Goal: Task Accomplishment & Management: Manage account settings

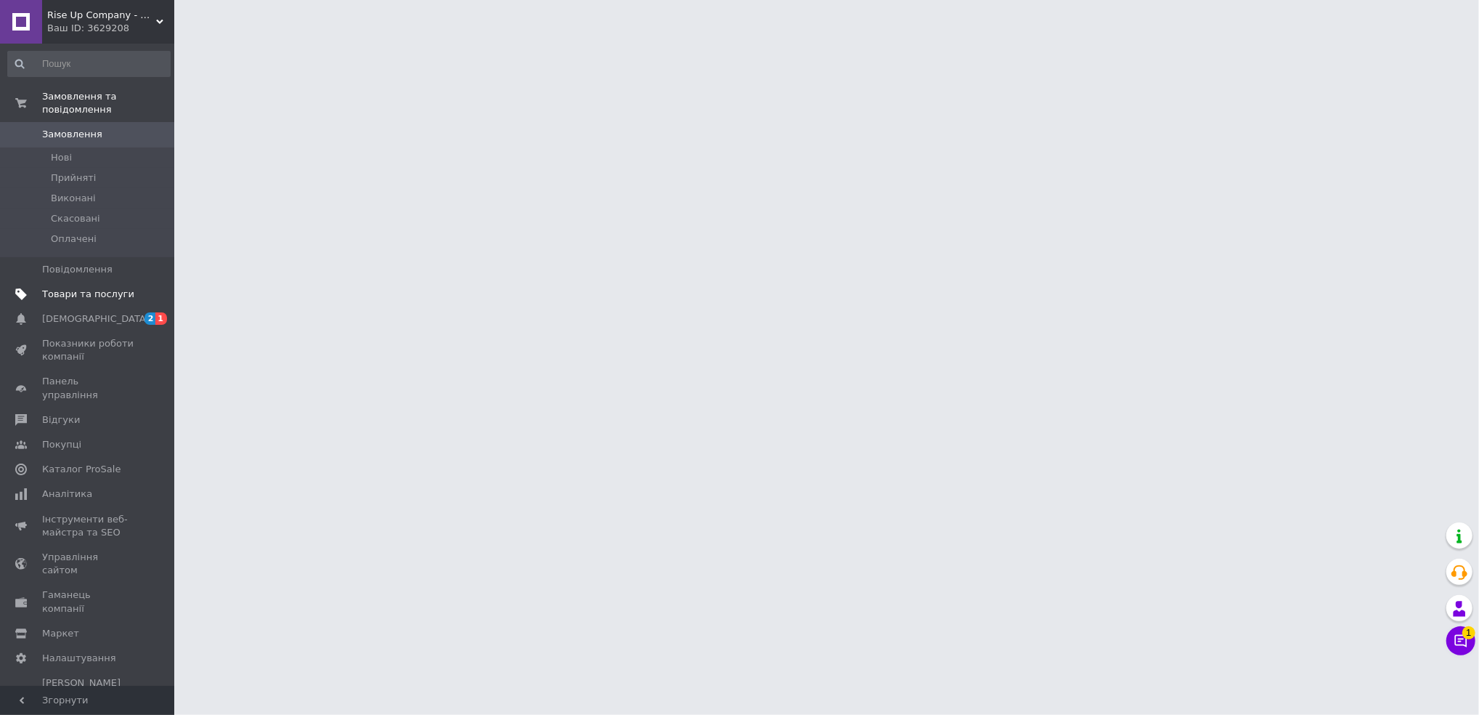
click at [84, 288] on span "Товари та послуги" at bounding box center [88, 294] width 92 height 13
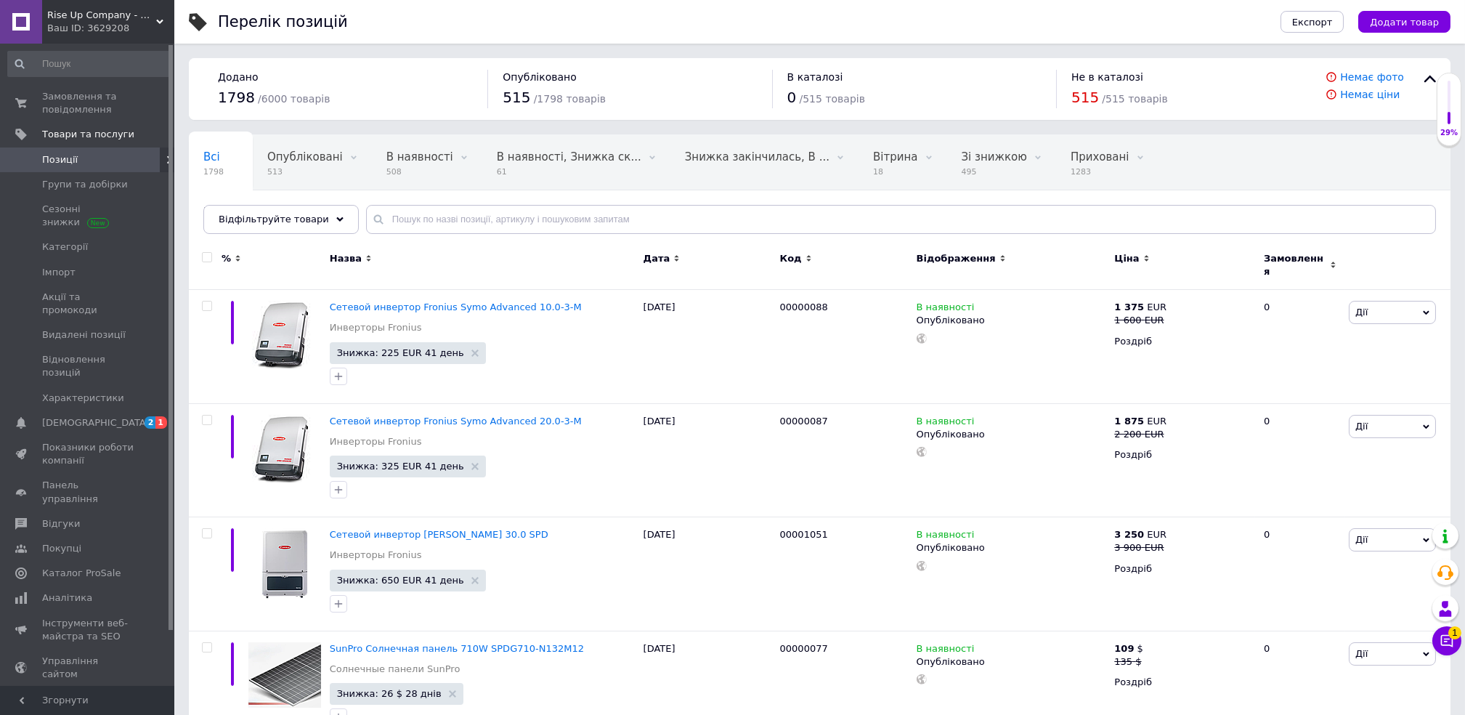
click at [94, 3] on div "Rise Up Company - Сонячні електростанції Ваш ID: 3629208" at bounding box center [108, 22] width 132 height 44
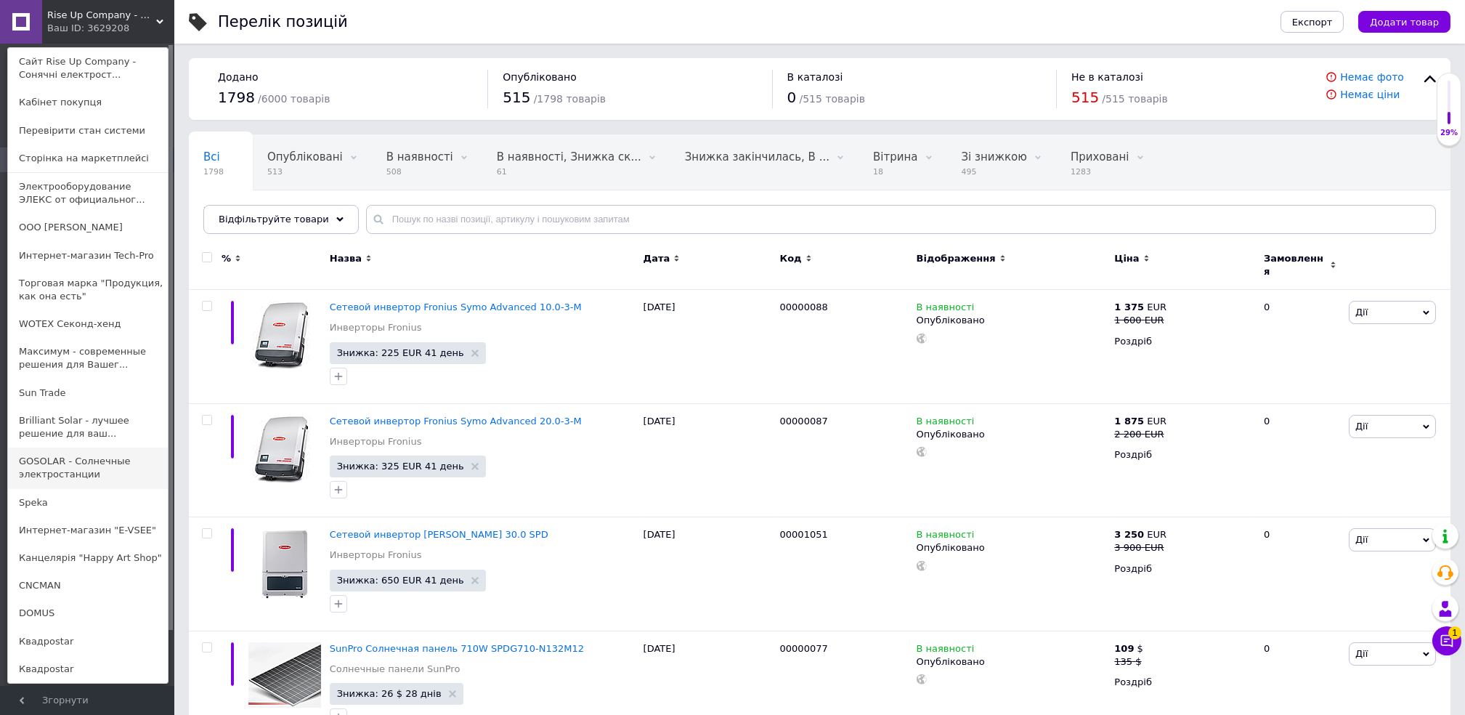
click at [81, 463] on link "GOSOLAR - Солнечные электростанции" at bounding box center [88, 467] width 160 height 41
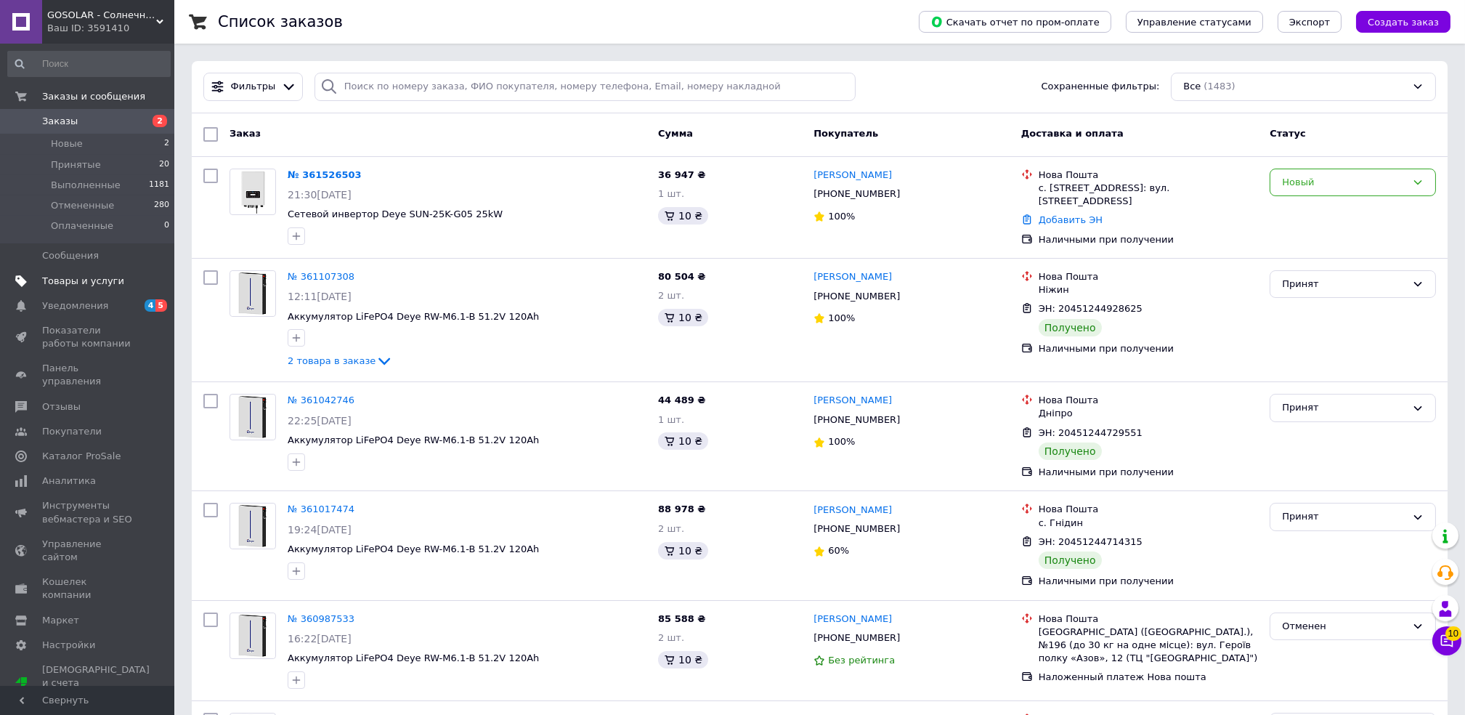
click at [83, 280] on span "Товары и услуги" at bounding box center [83, 280] width 82 height 13
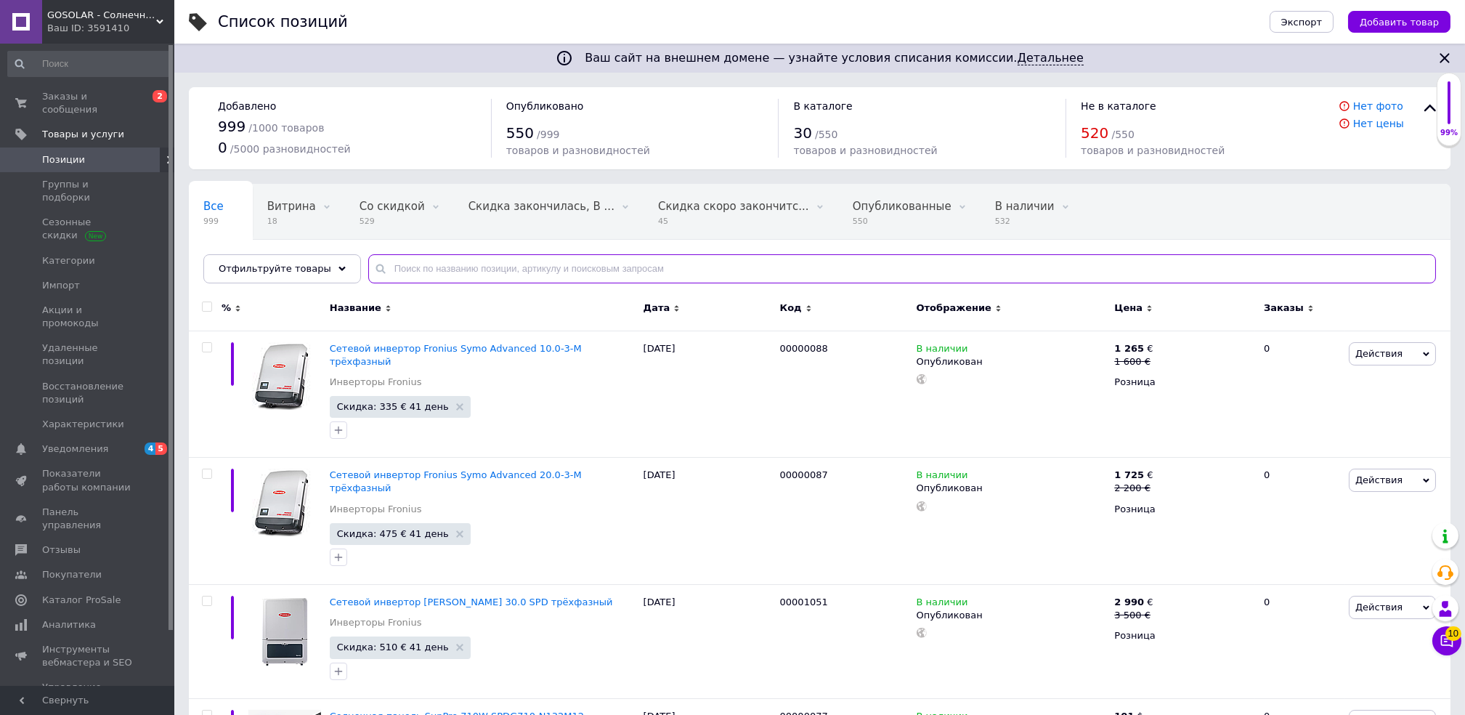
click at [495, 271] on input "text" at bounding box center [901, 268] width 1067 height 29
paste input "SP-3200"
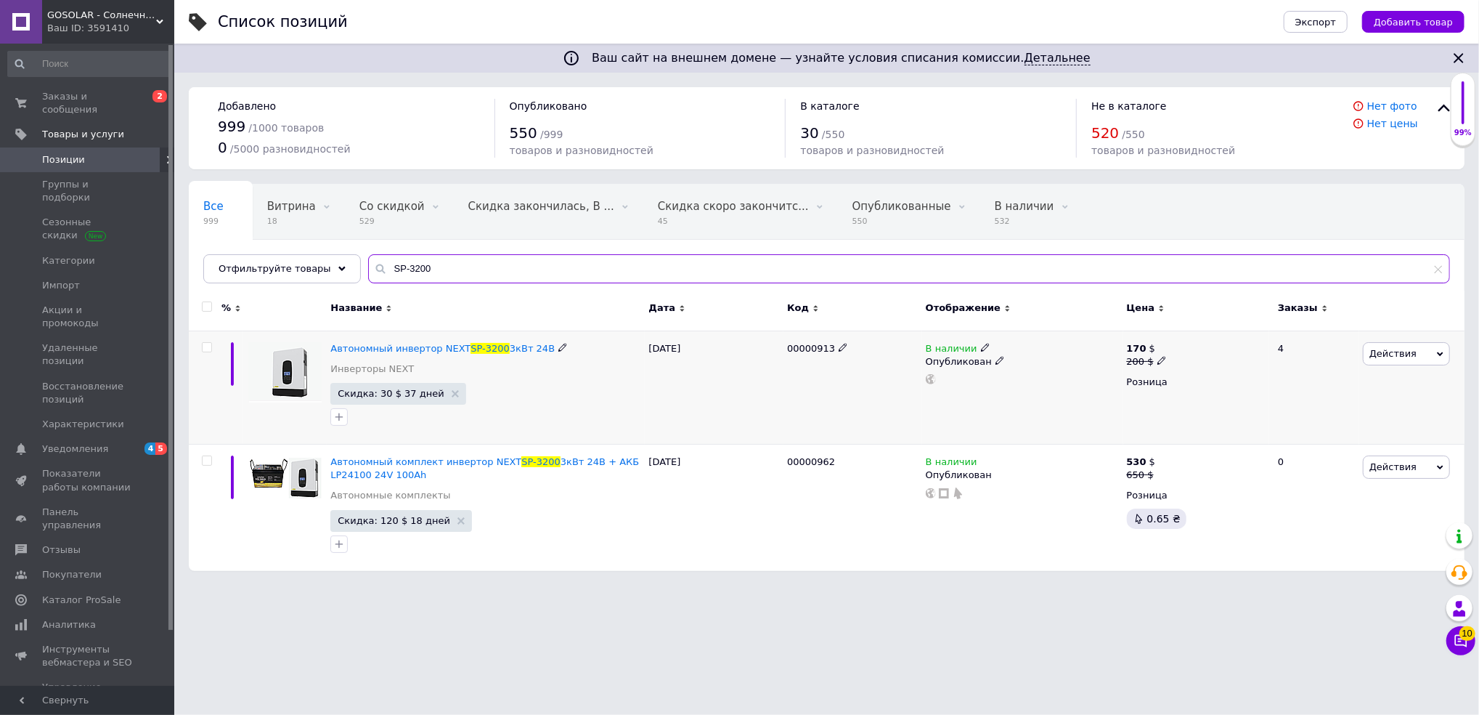
type input "SP-3200"
click at [797, 351] on span "00000913" at bounding box center [811, 348] width 48 height 11
copy span "00000913"
click at [811, 465] on span "00000962" at bounding box center [811, 461] width 48 height 11
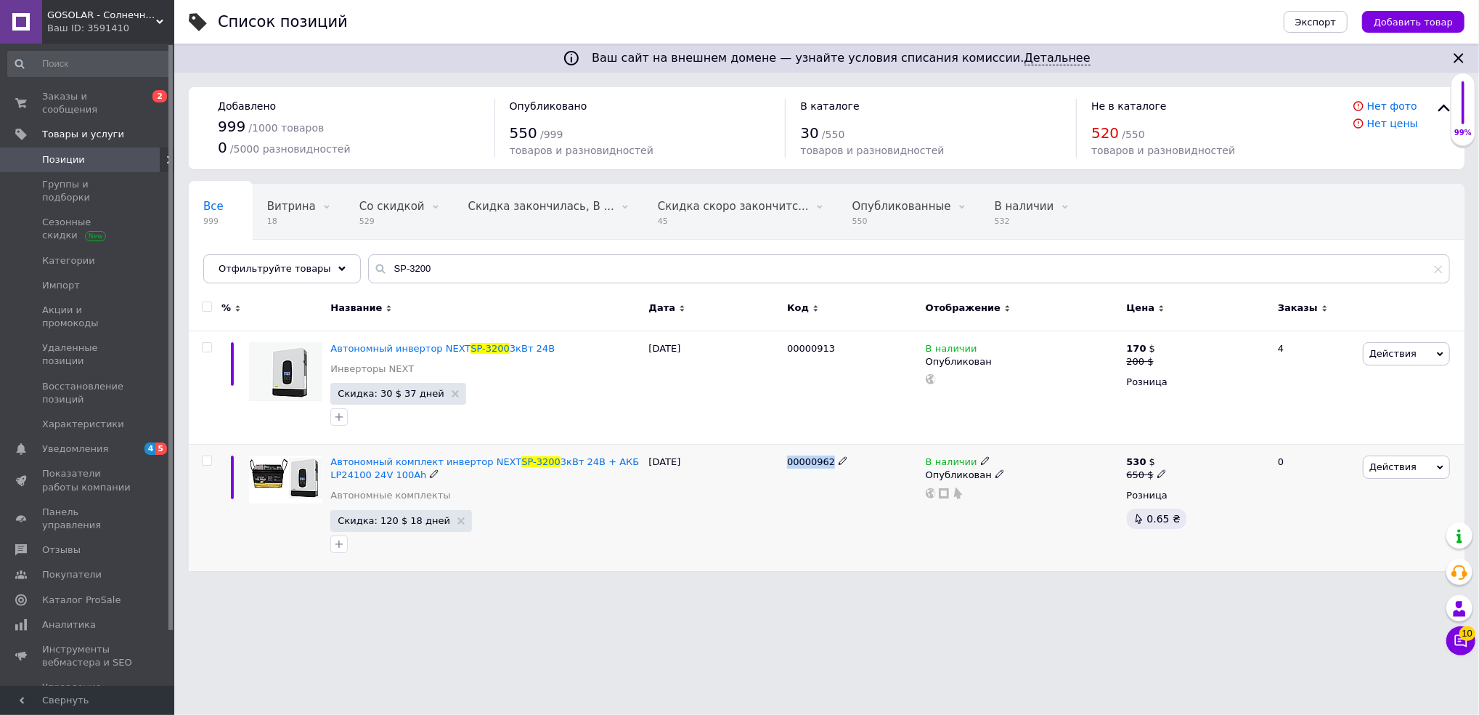
click at [811, 465] on span "00000962" at bounding box center [811, 461] width 48 height 11
copy span "00000962"
click at [206, 309] on input "checkbox" at bounding box center [206, 306] width 9 height 9
checkbox input "true"
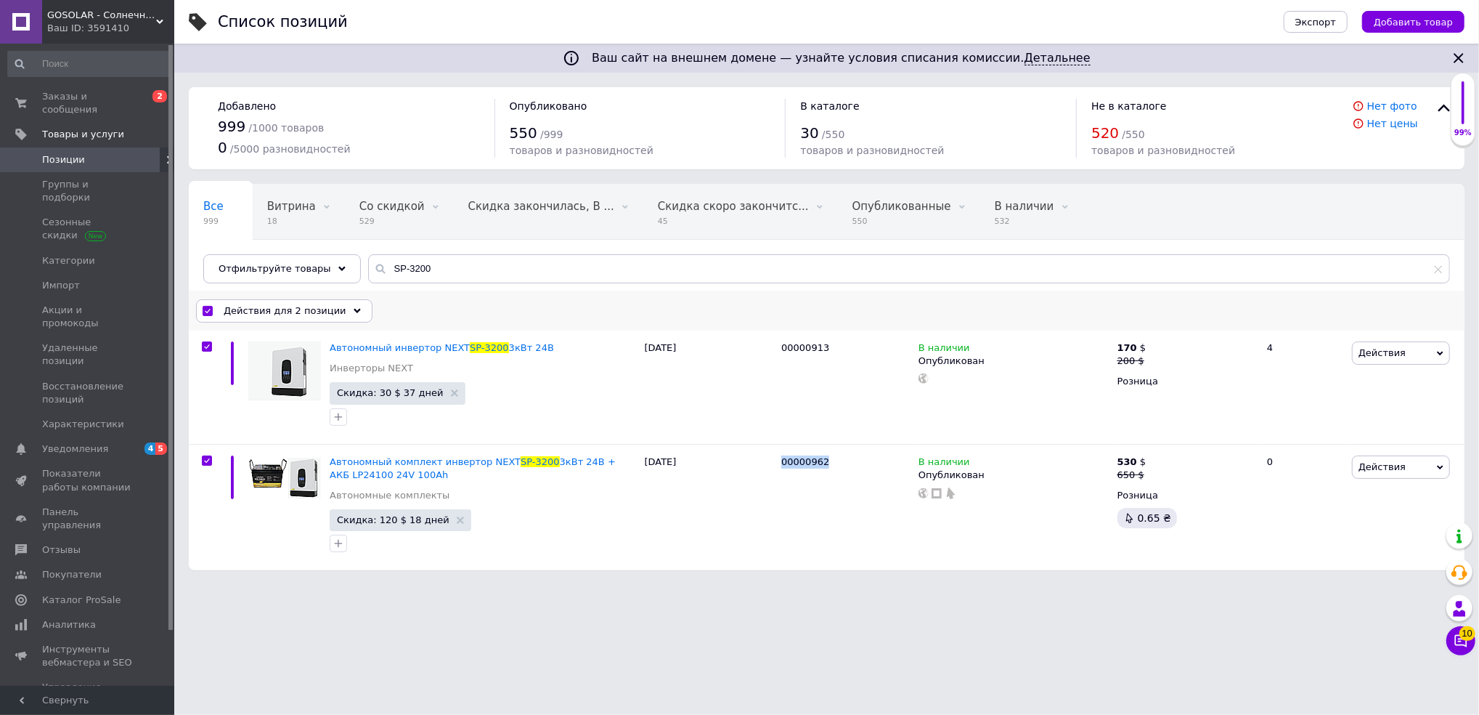
click at [282, 305] on span "Действия для 2 позиции" at bounding box center [285, 310] width 123 height 13
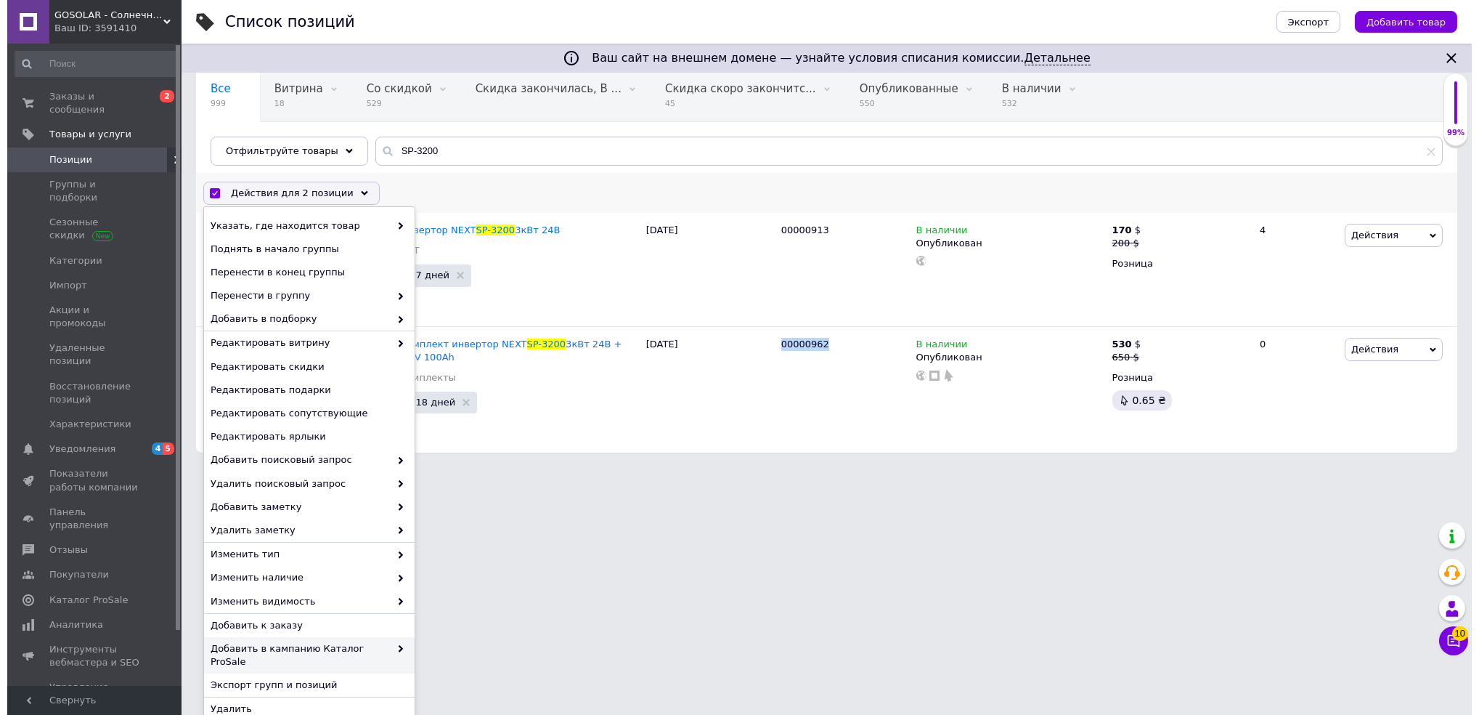
scroll to position [119, 0]
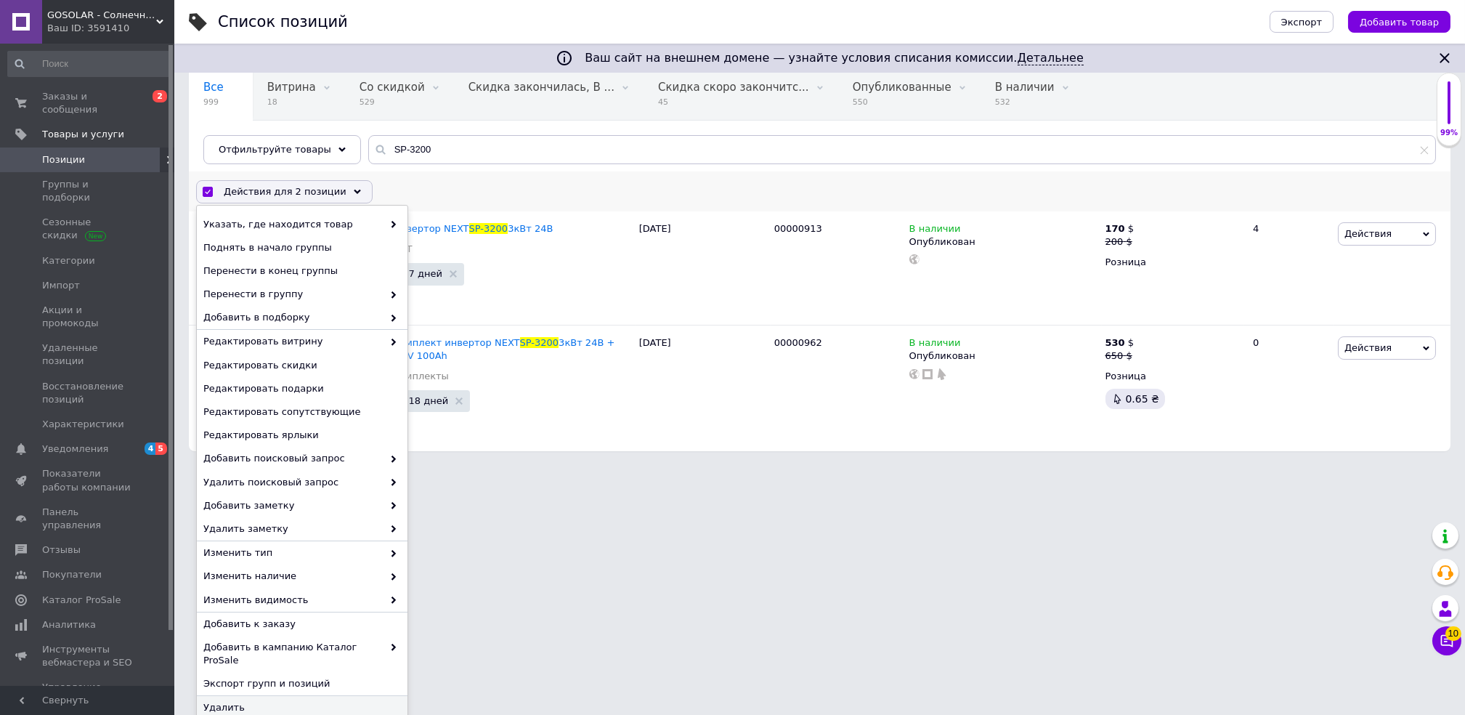
click at [239, 701] on span "Удалить" at bounding box center [300, 707] width 194 height 13
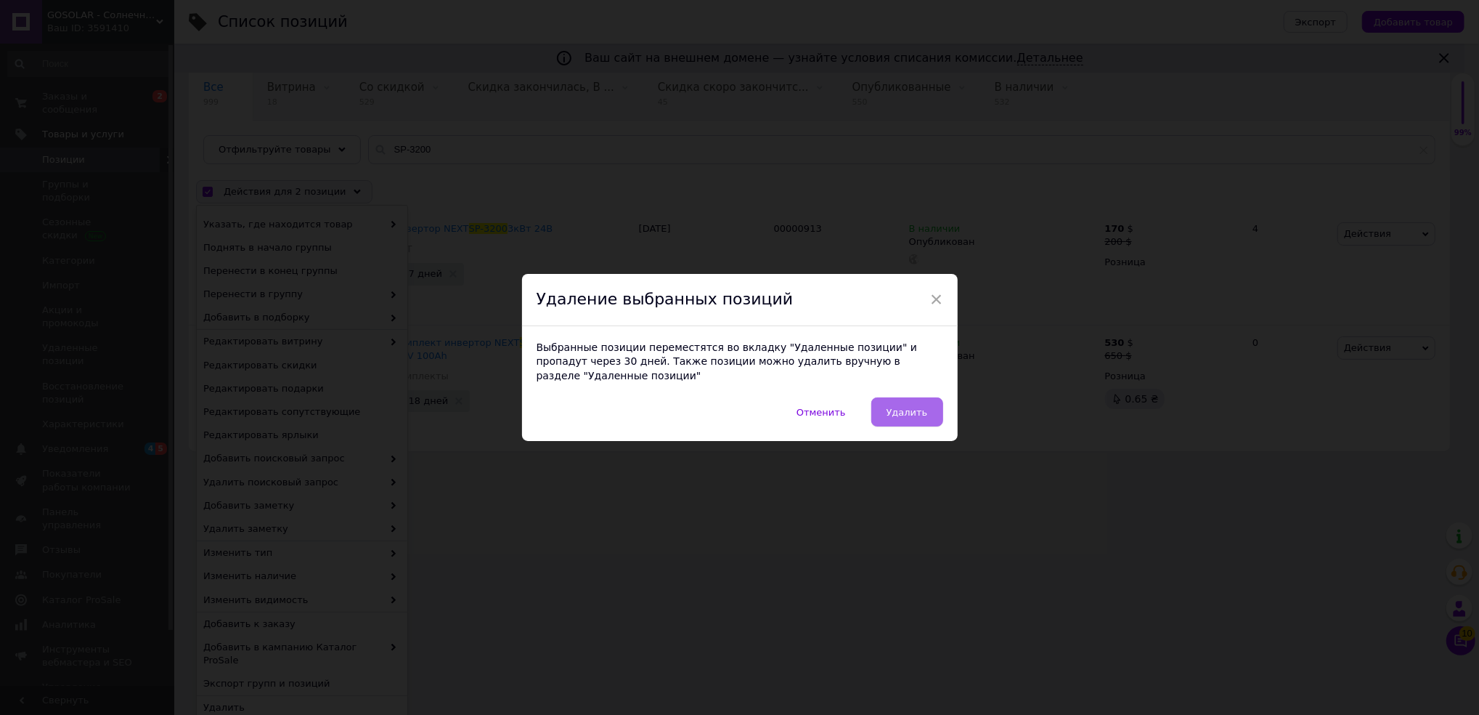
click at [906, 407] on span "Удалить" at bounding box center [907, 412] width 41 height 11
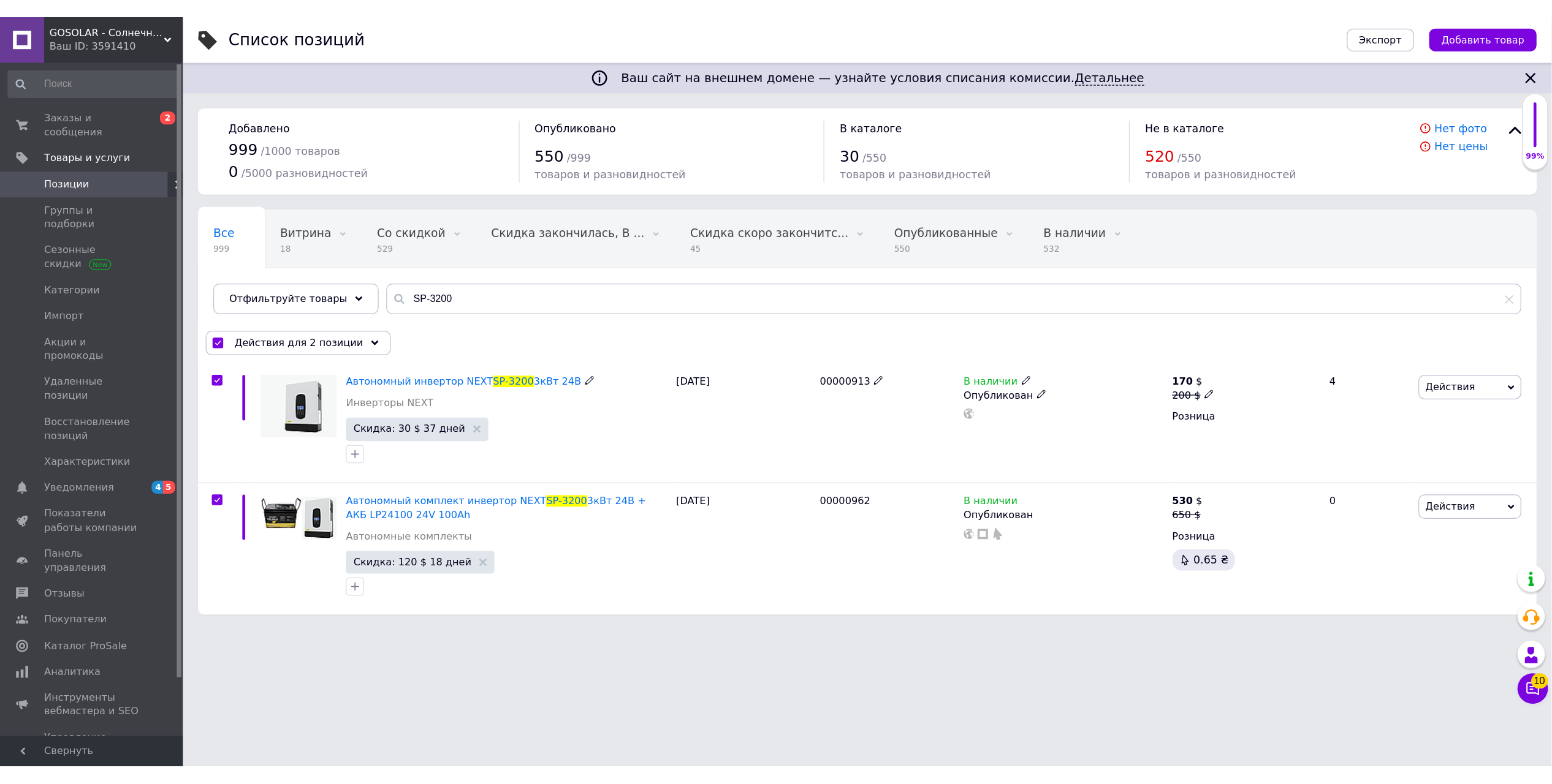
scroll to position [0, 0]
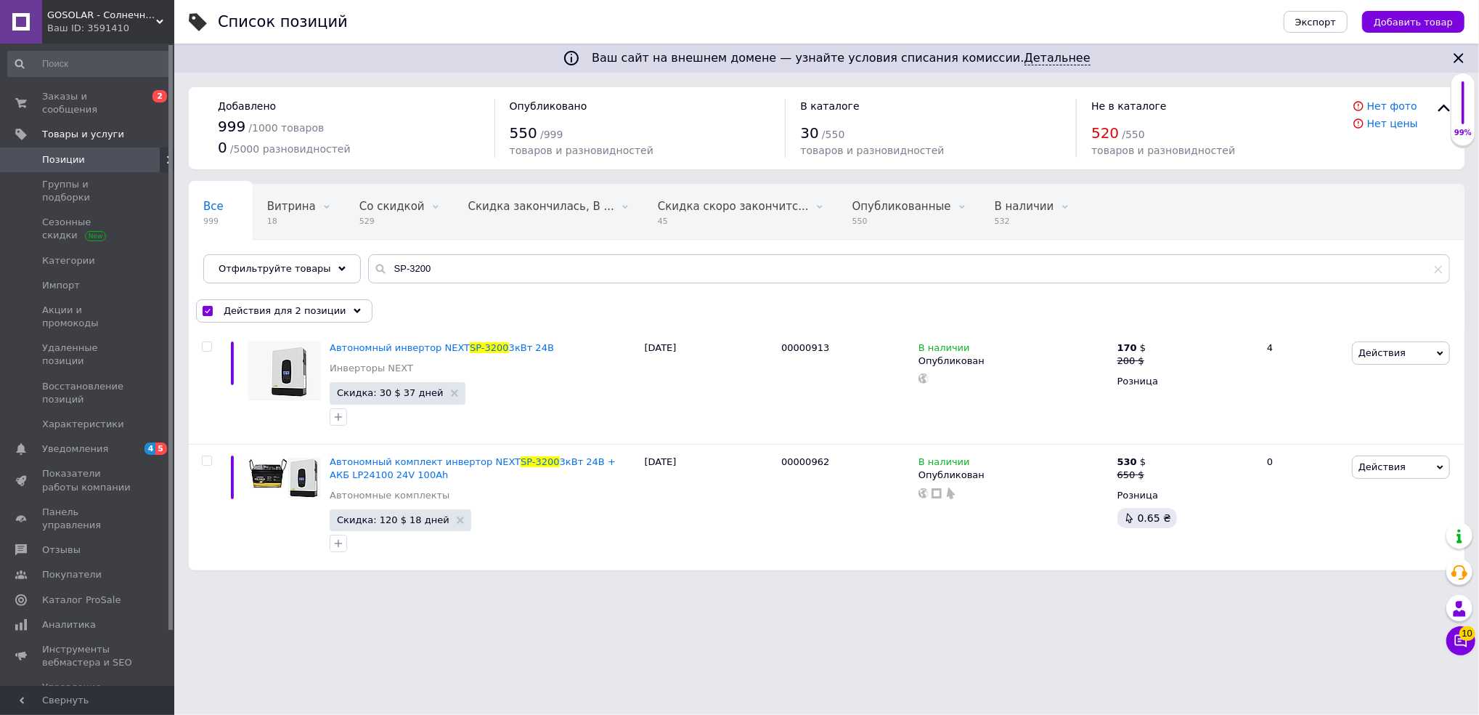
checkbox input "false"
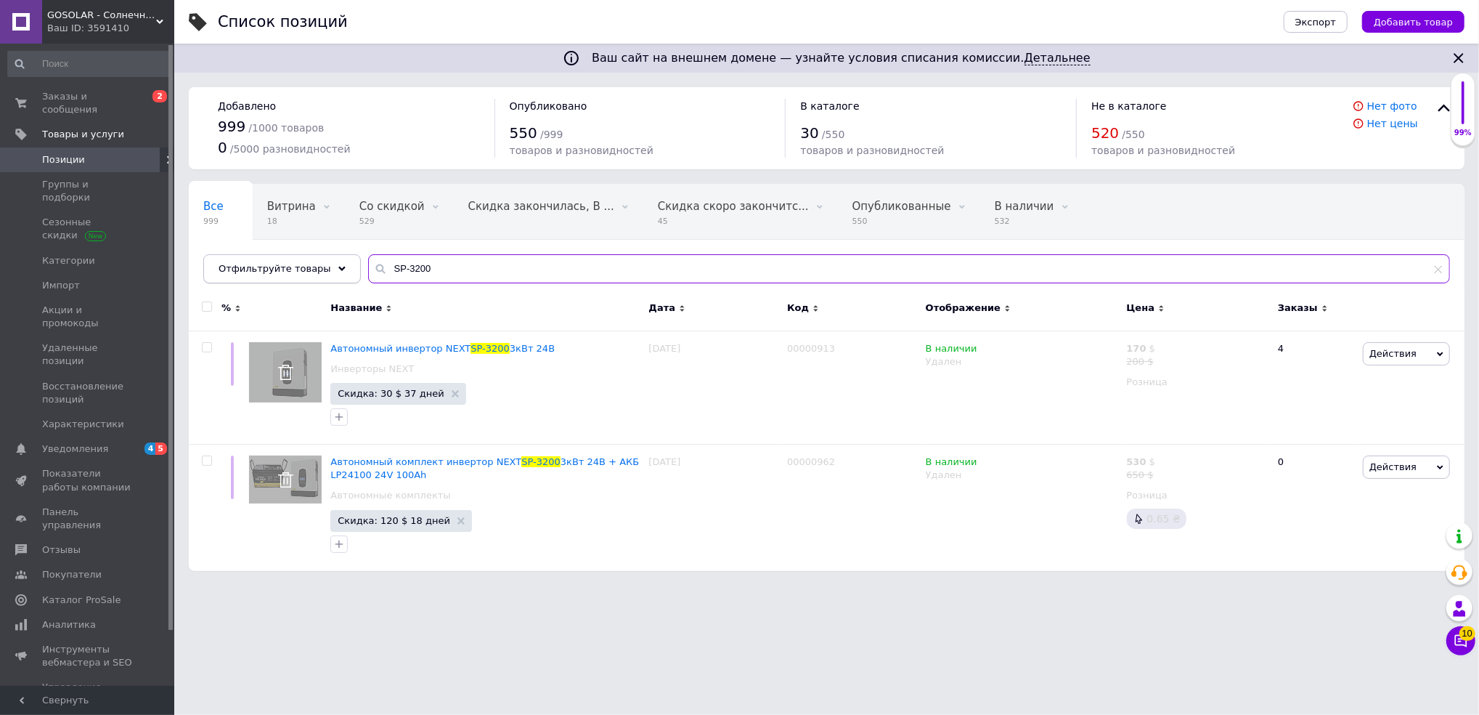
drag, startPoint x: 540, startPoint y: 257, endPoint x: 274, endPoint y: 256, distance: 265.8
click at [273, 256] on div "Отфильтруйте товары SP-3200" at bounding box center [826, 268] width 1247 height 29
paste input "00001089"
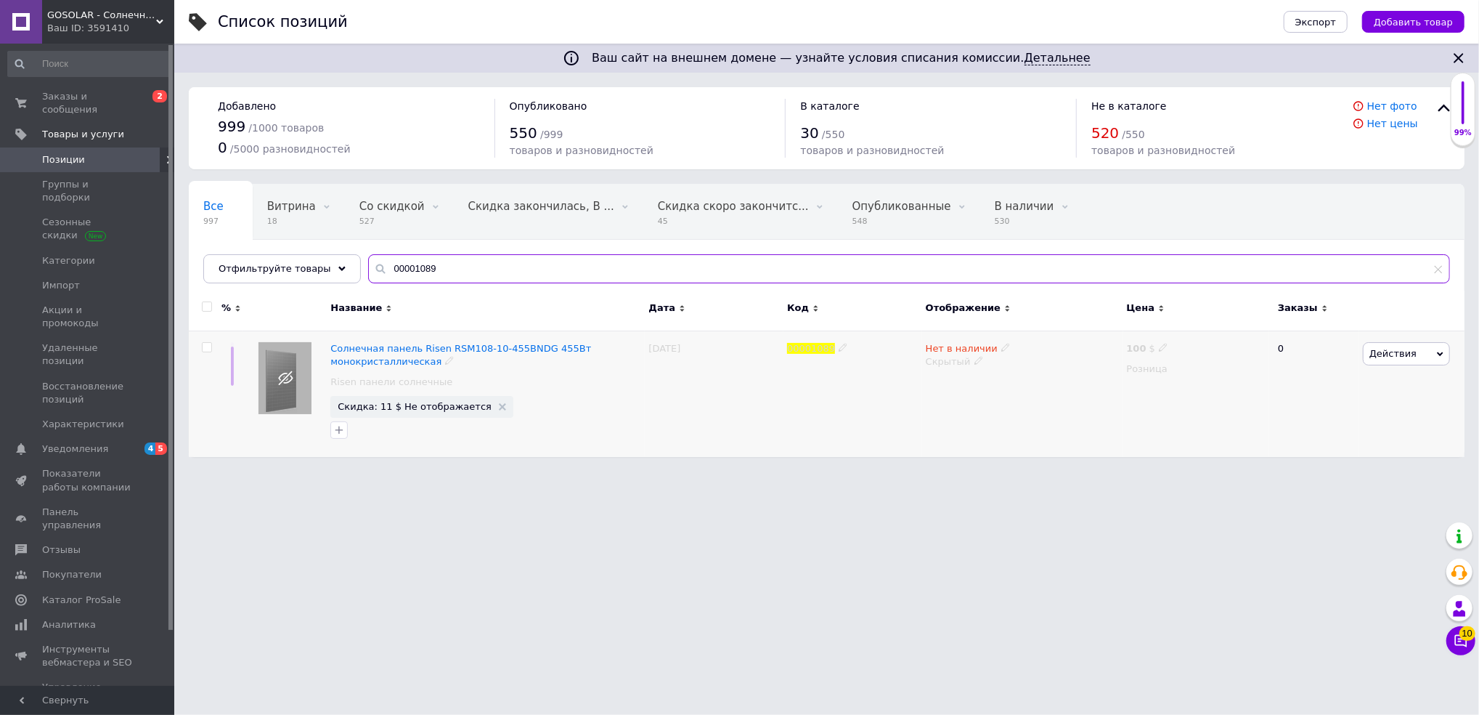
type input "00001089"
click at [1409, 361] on span "Действия" at bounding box center [1406, 353] width 87 height 23
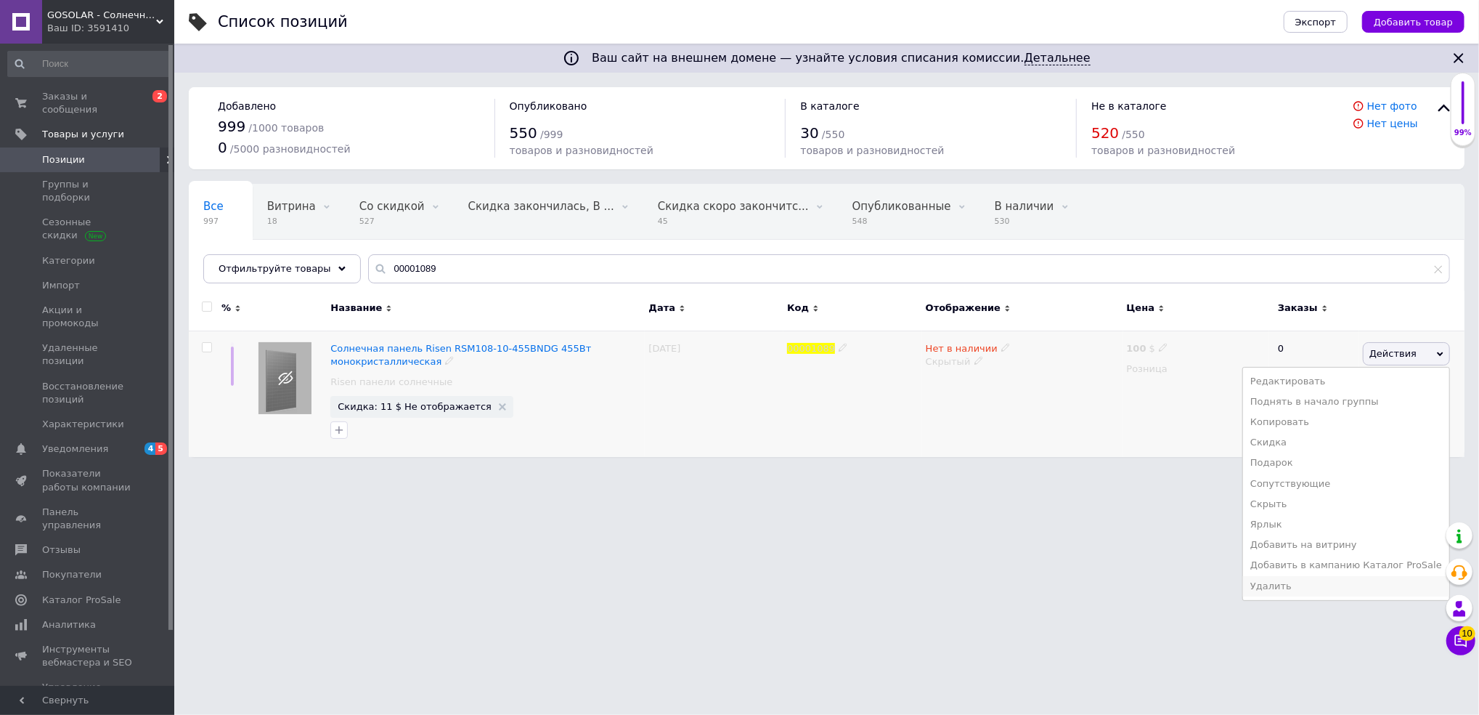
click at [1293, 592] on li "Удалить" at bounding box center [1346, 586] width 206 height 20
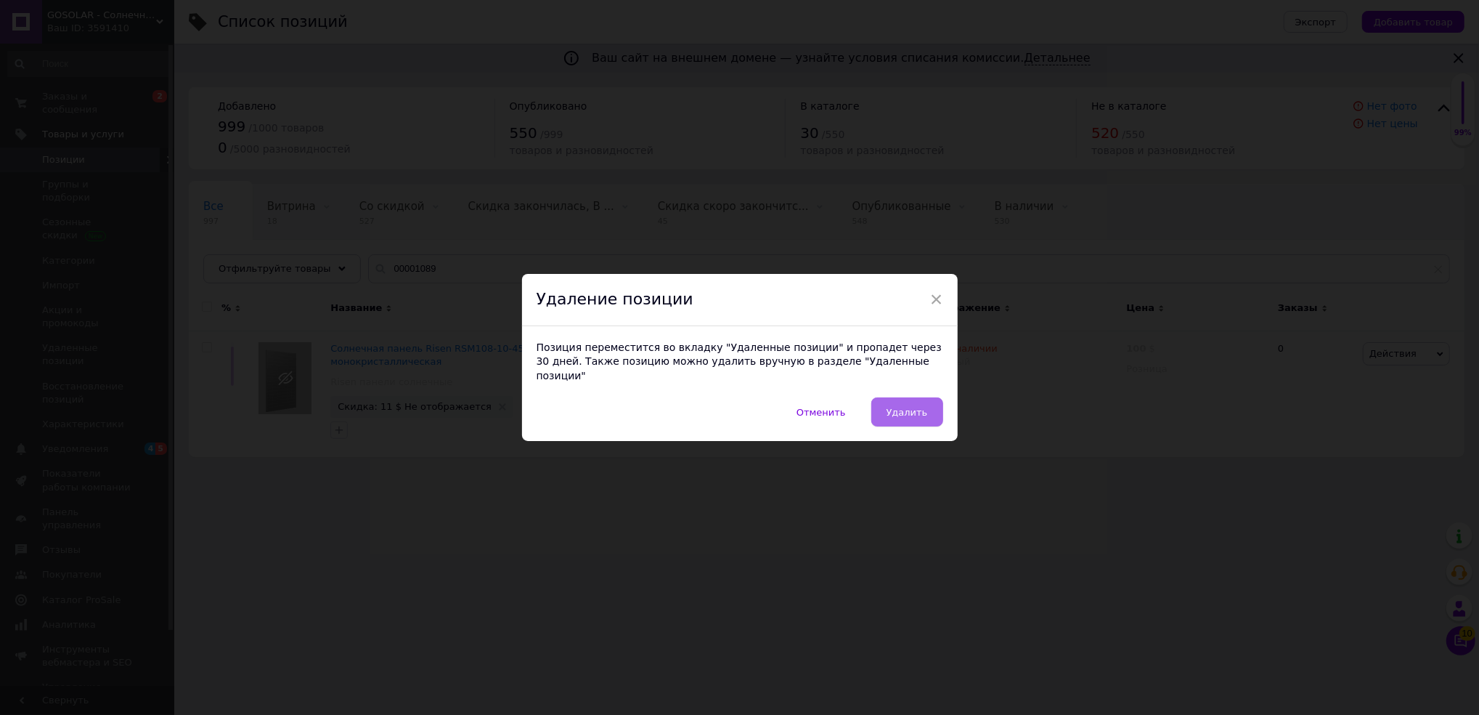
click at [912, 397] on button "Удалить" at bounding box center [907, 411] width 72 height 29
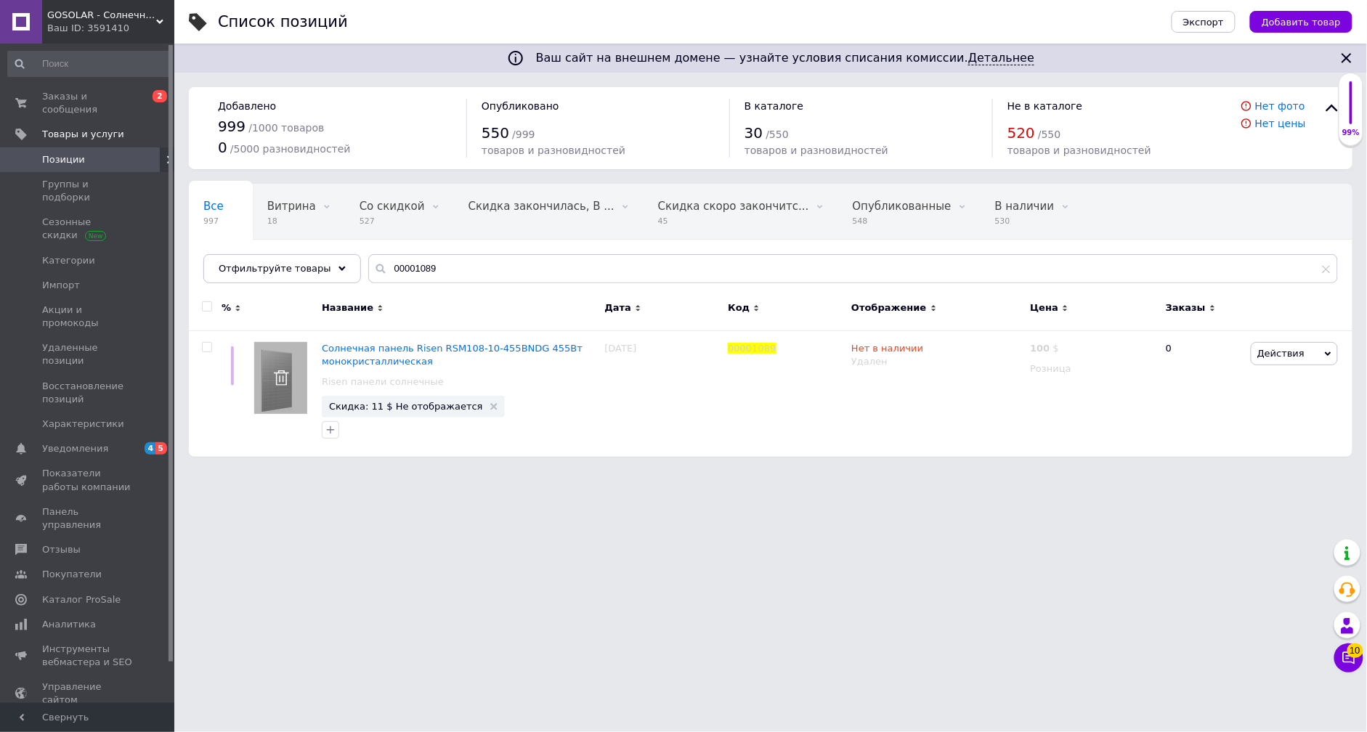
click at [700, 471] on html "GOSOLAR - Солнечные электростанции Ваш ID: 3591410 Сайт GOSOLAR - Солнечные эле…" at bounding box center [683, 235] width 1367 height 471
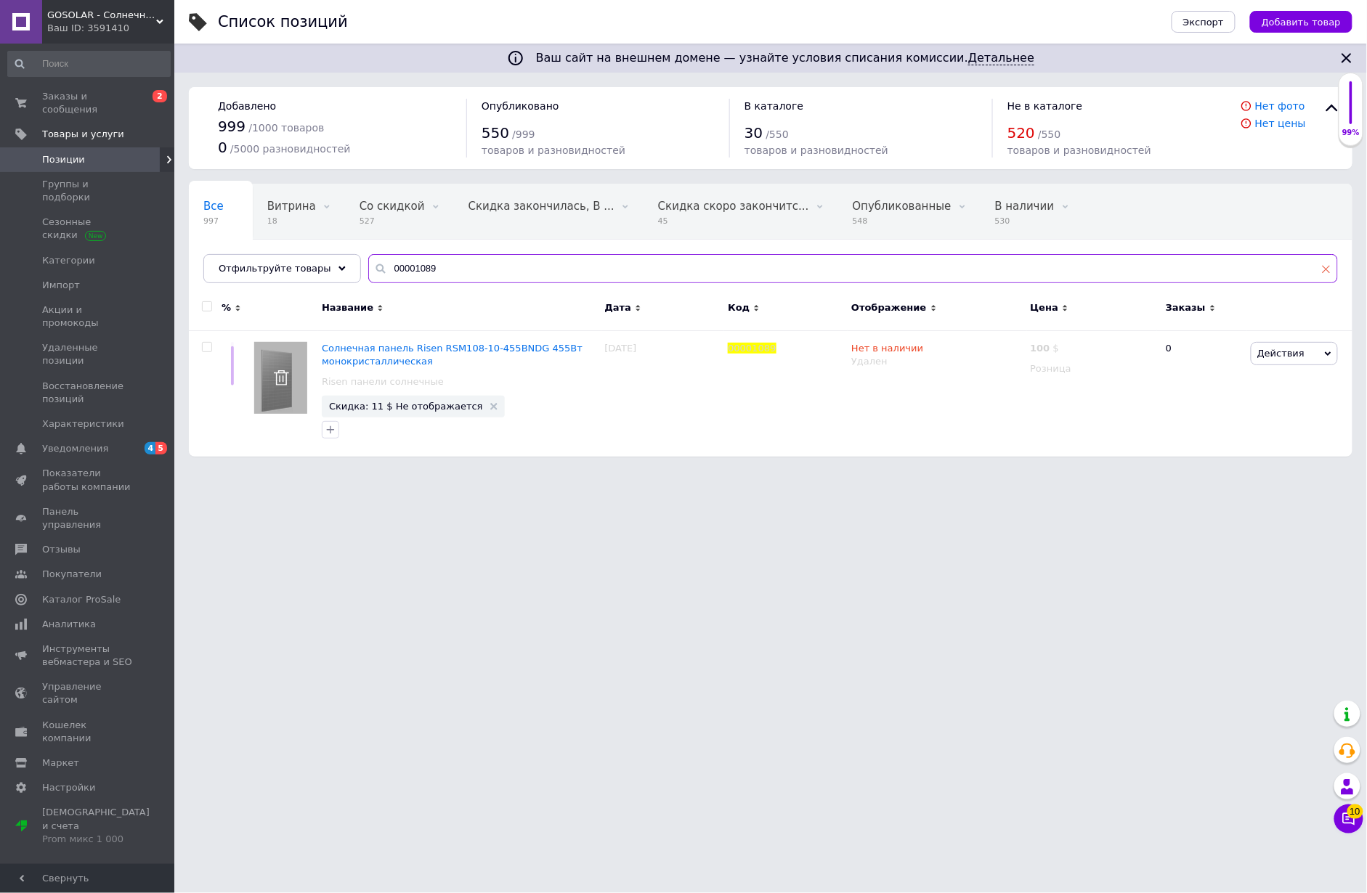
click at [1322, 276] on div "00001089" at bounding box center [852, 268] width 969 height 29
click at [1334, 261] on input "00001089" at bounding box center [852, 268] width 969 height 29
click at [62, 32] on div "Ваш ID: 3591410" at bounding box center [110, 28] width 127 height 13
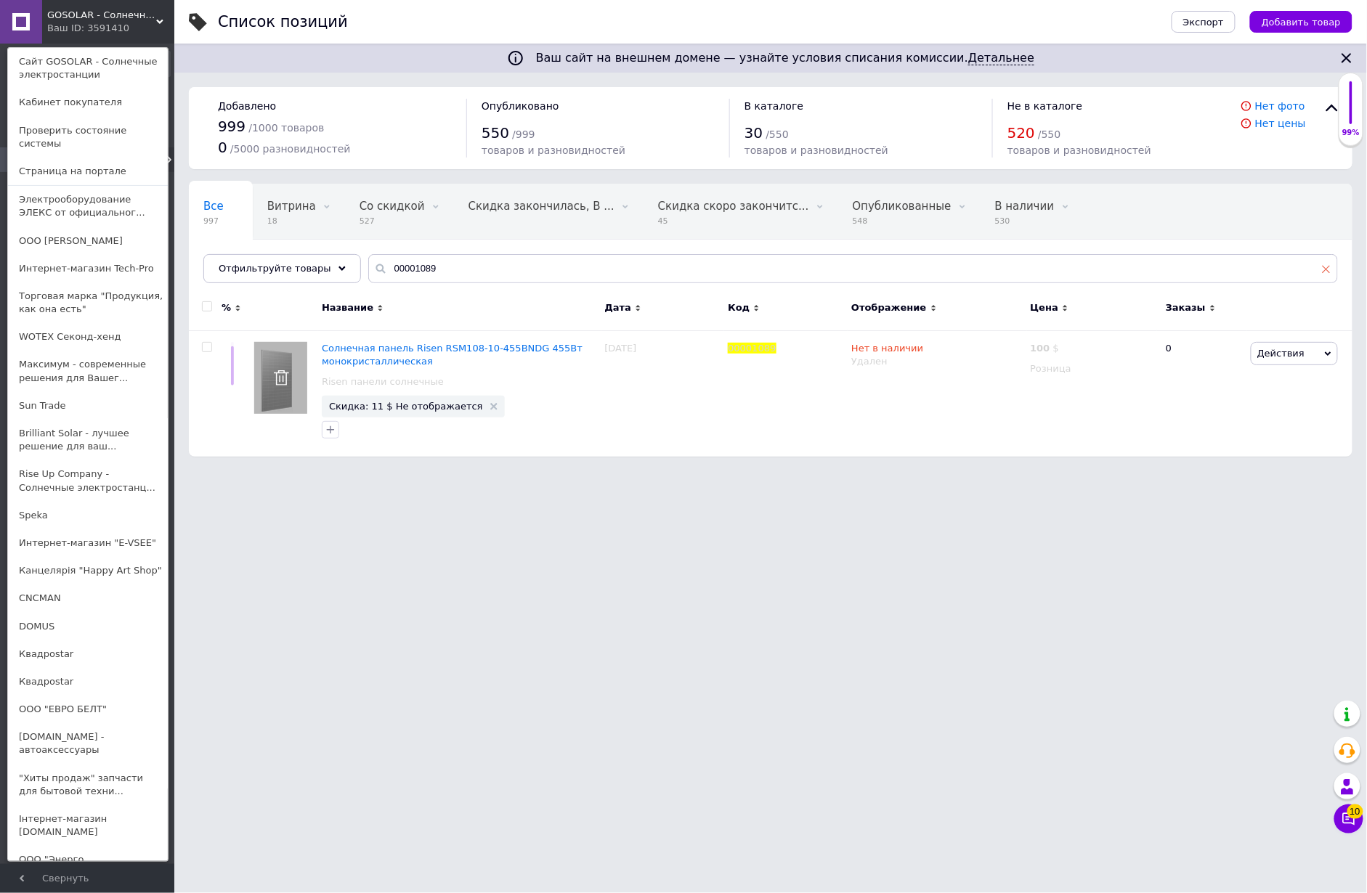
click at [1325, 262] on span at bounding box center [1326, 268] width 9 height 13
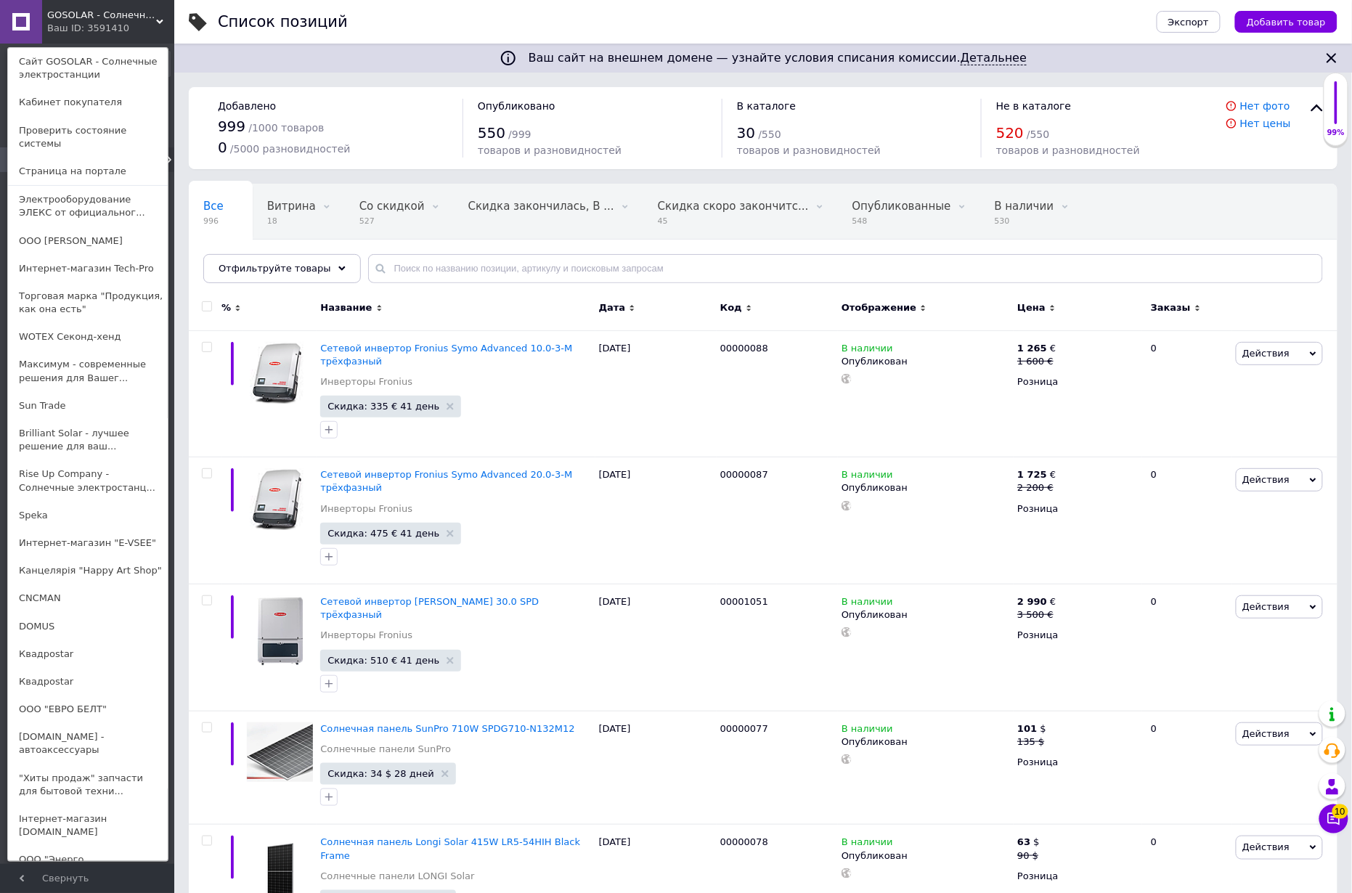
click at [145, 30] on div "GOSOLAR - Солнечные электростанции Ваш ID: 3591410 Сайт GOSOLAR - Солнечные эле…" at bounding box center [87, 22] width 174 height 44
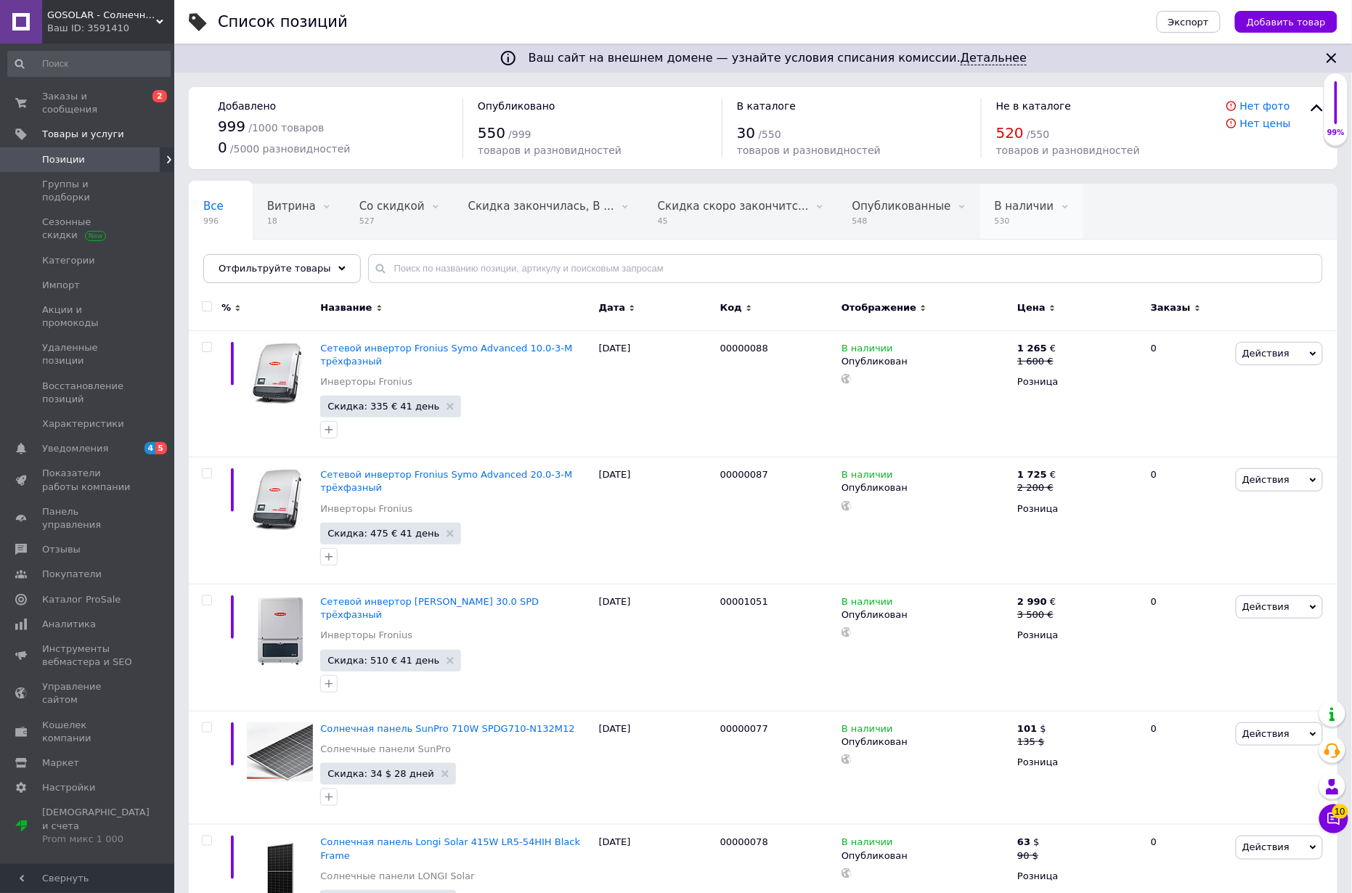
click at [995, 219] on span "530" at bounding box center [1025, 221] width 60 height 11
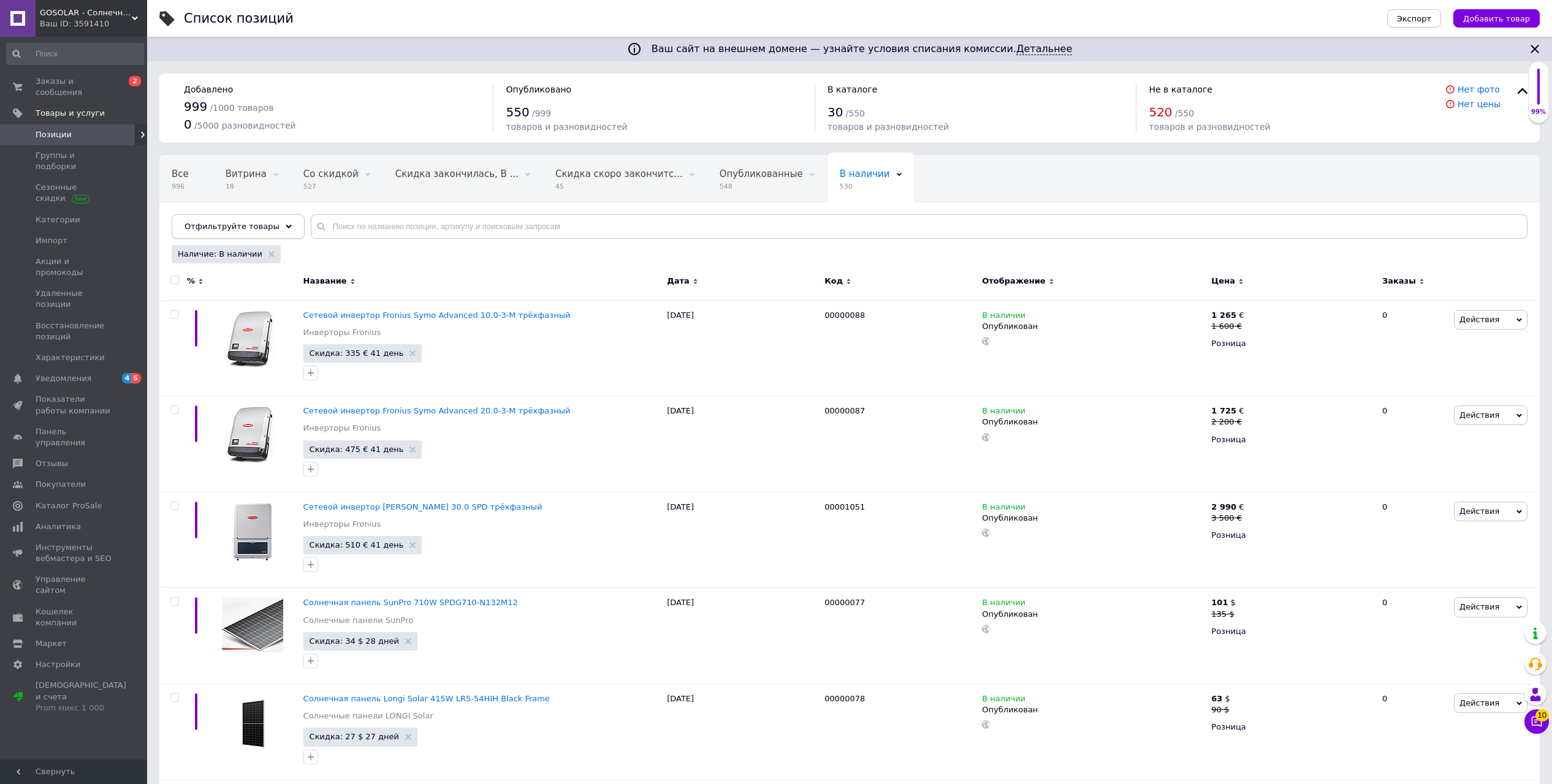
click at [236, 222] on span "Отфильтруйте товары" at bounding box center [232, 226] width 95 height 9
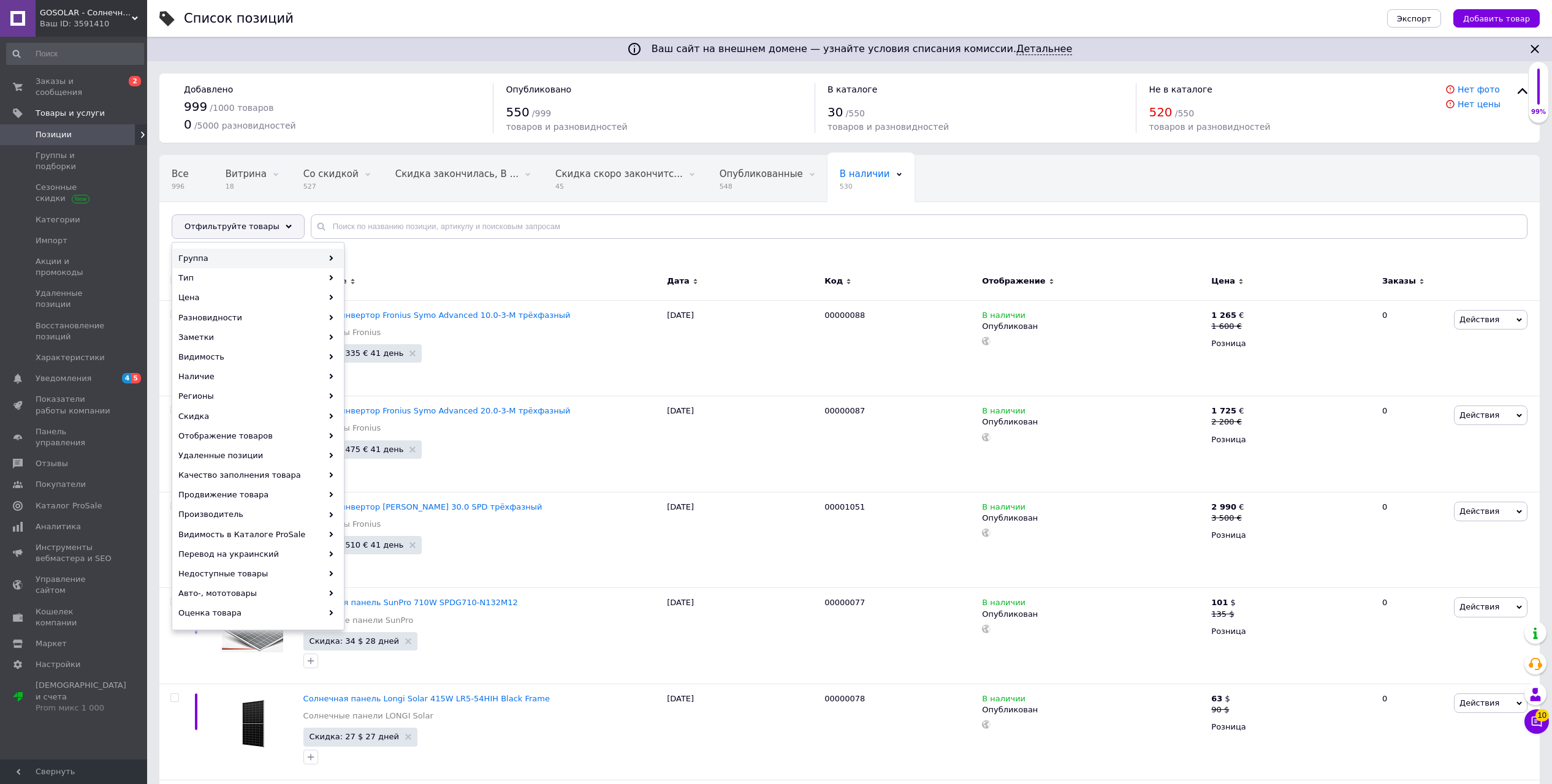
click at [246, 252] on div "Группа" at bounding box center [258, 258] width 170 height 19
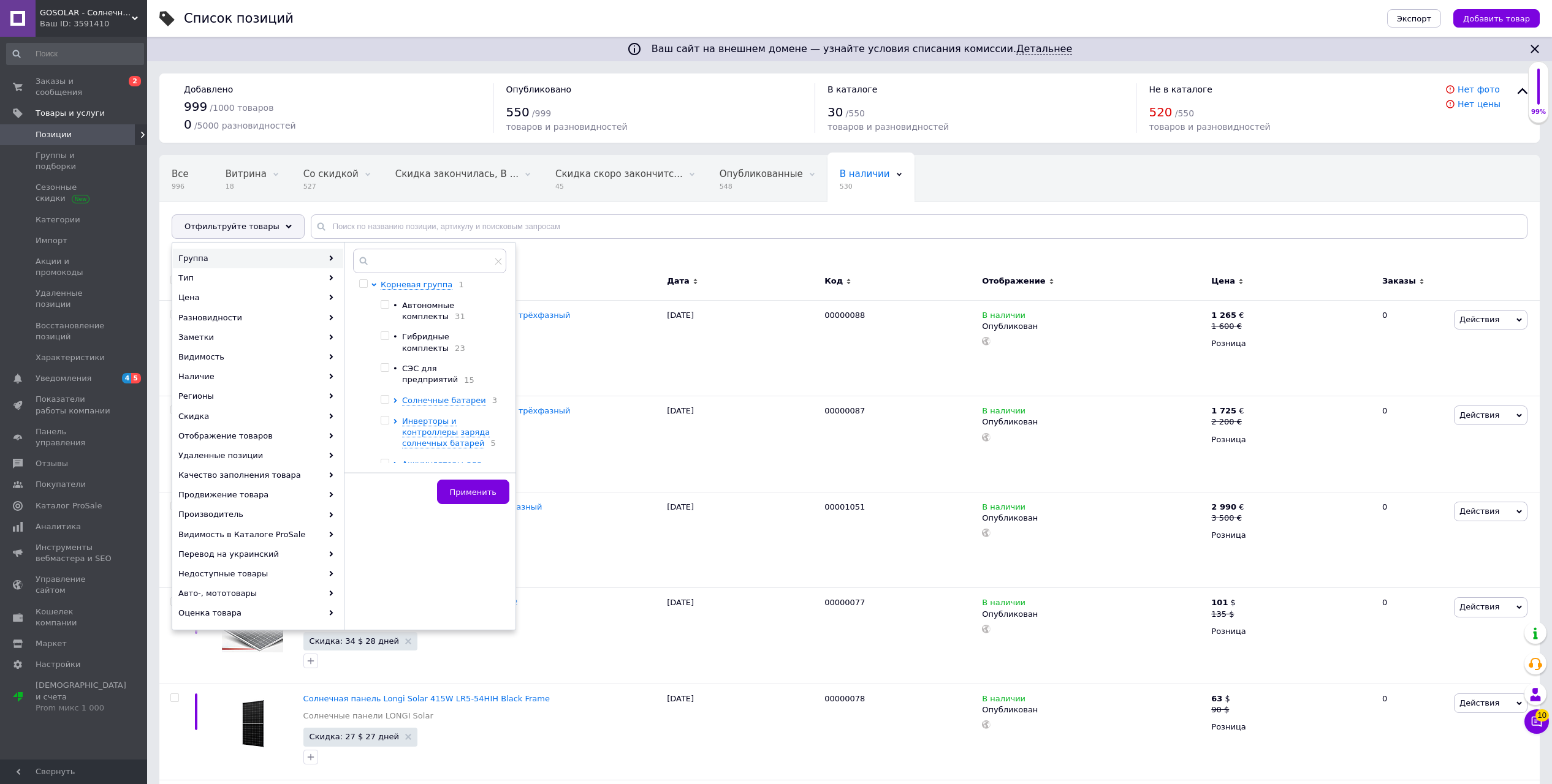
click at [419, 316] on span "Автономные комплекты" at bounding box center [428, 311] width 52 height 20
checkbox input "true"
click at [452, 494] on button "Применить" at bounding box center [473, 492] width 73 height 24
